Goal: Task Accomplishment & Management: Manage account settings

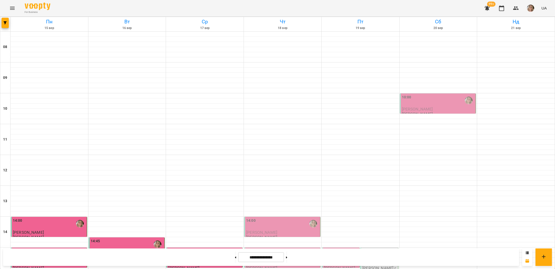
scroll to position [167, 0]
click at [271, 230] on p "[PERSON_NAME]" at bounding box center [282, 232] width 73 height 4
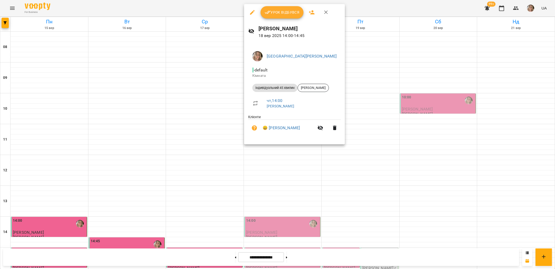
click at [274, 15] on span "Урок відбувся" at bounding box center [281, 12] width 35 height 6
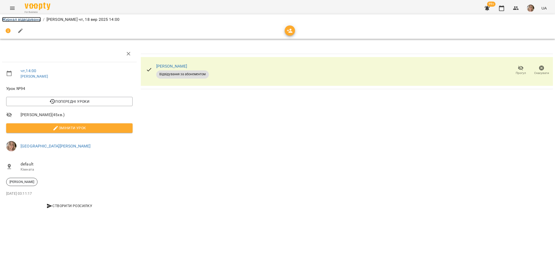
click at [28, 19] on link "Журнал відвідувань" at bounding box center [21, 19] width 39 height 5
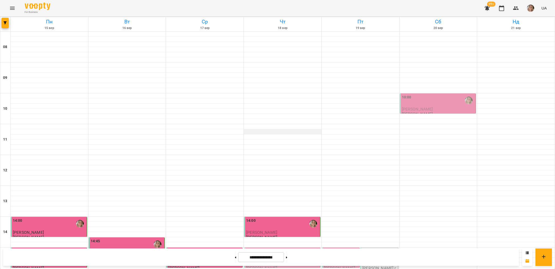
scroll to position [107, 0]
click at [271, 249] on div "15:00" at bounding box center [282, 255] width 73 height 12
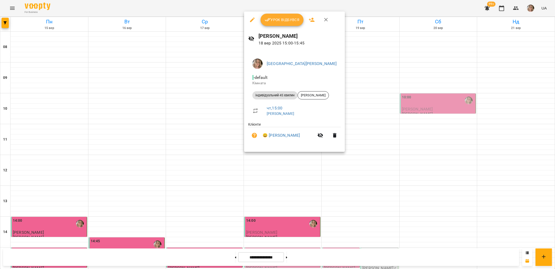
click at [271, 20] on span "Урок відбувся" at bounding box center [281, 20] width 35 height 6
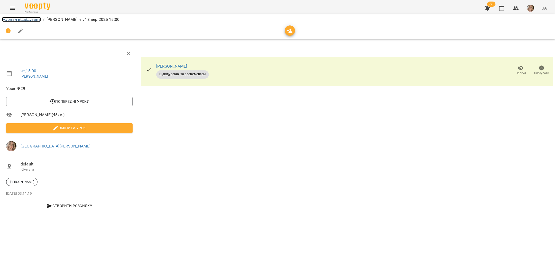
click at [22, 19] on link "Журнал відвідувань" at bounding box center [21, 19] width 39 height 5
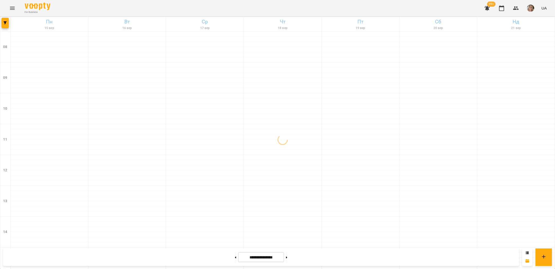
scroll to position [217, 0]
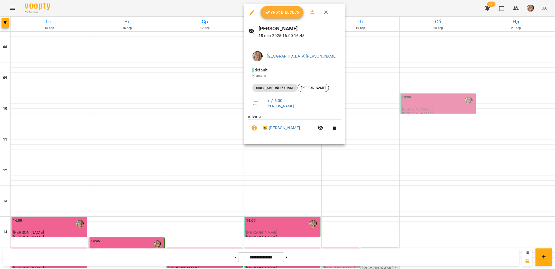
click at [281, 7] on button "Урок відбувся" at bounding box center [281, 12] width 43 height 12
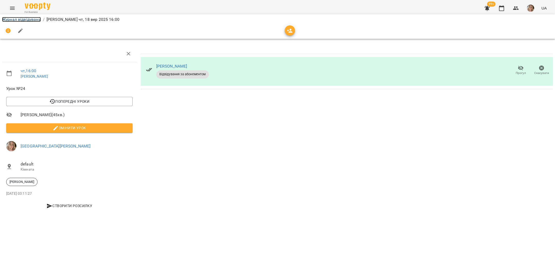
click at [20, 19] on link "Журнал відвідувань" at bounding box center [21, 19] width 39 height 5
